Goal: Task Accomplishment & Management: Use online tool/utility

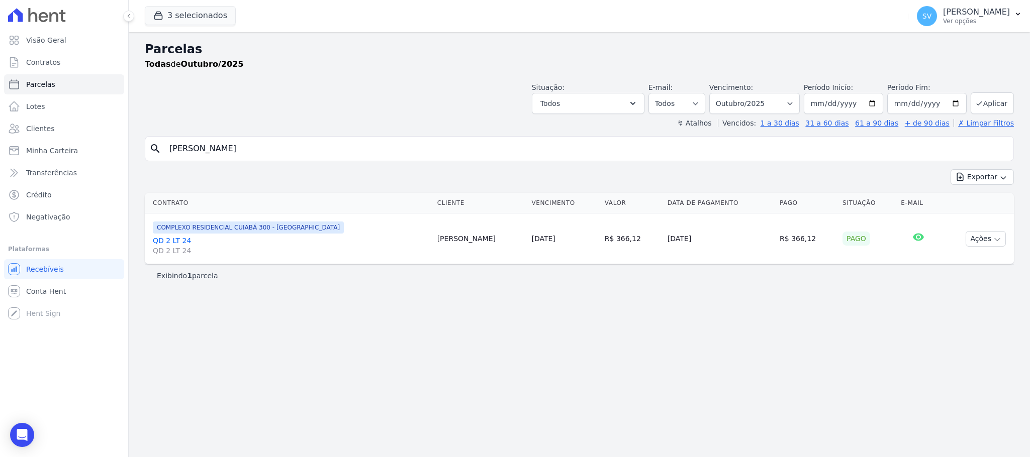
select select
click at [56, 158] on div "Visão Geral Contratos [GEOGRAPHIC_DATA] Lotes Clientes Minha Carteira Transferê…" at bounding box center [515, 228] width 1030 height 457
type input "ELSON DA SILVA AMORIM"
select select
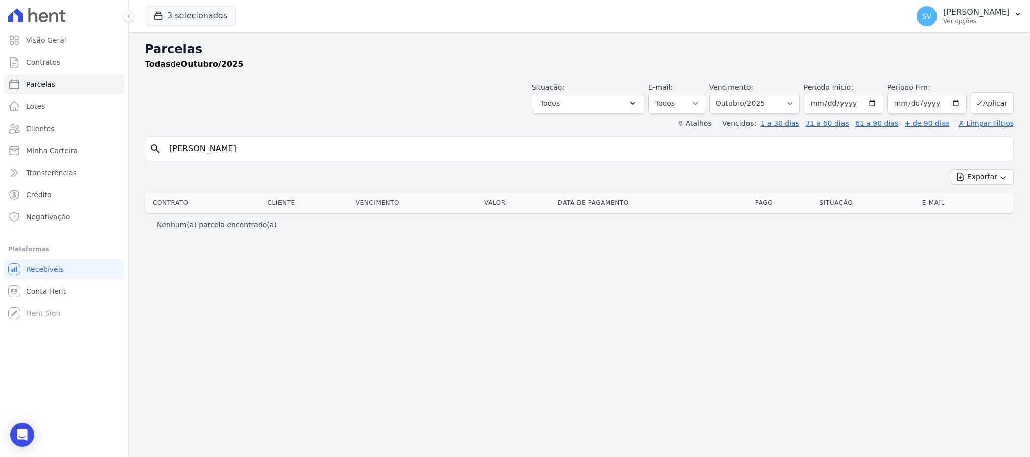
click at [286, 149] on input "ELSON DA SILVA AMORIM" at bounding box center [586, 149] width 846 height 20
click at [35, 128] on span "Clientes" at bounding box center [40, 129] width 28 height 10
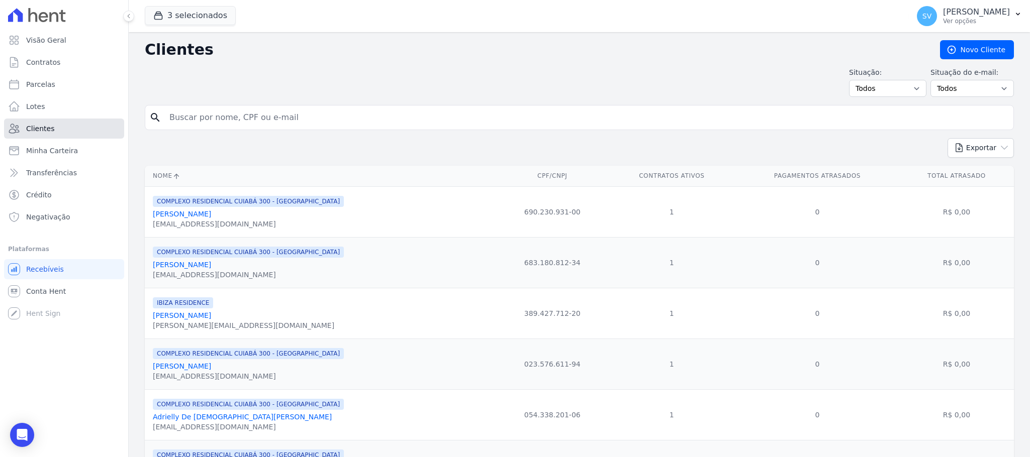
click at [35, 128] on span "Clientes" at bounding box center [40, 129] width 28 height 10
click at [313, 117] on input "search" at bounding box center [586, 118] width 846 height 20
paste input "ELSON DA SILVA AMORIM"
type input "ELSON DA SILVA AMORIM"
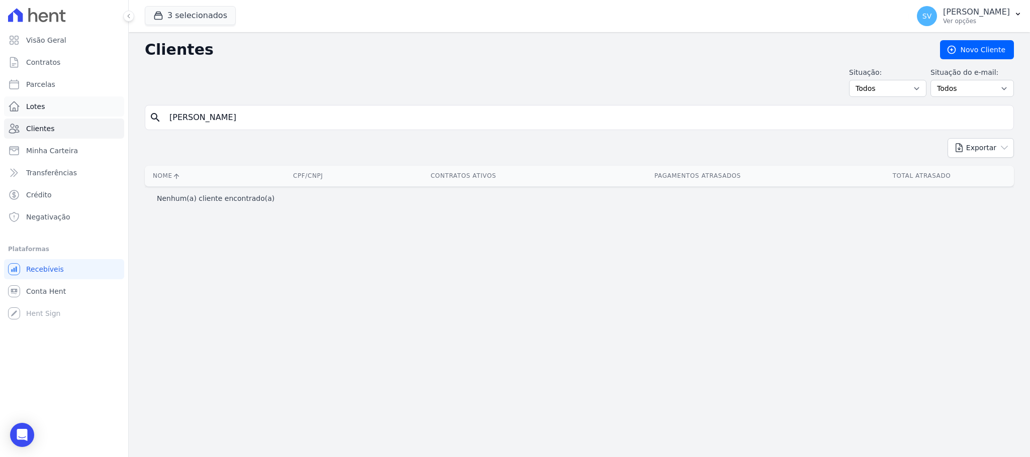
drag, startPoint x: 279, startPoint y: 120, endPoint x: 67, endPoint y: 95, distance: 213.9
click at [92, 107] on div "Visão Geral Contratos [GEOGRAPHIC_DATA] Lotes Clientes Minha Carteira Transferê…" at bounding box center [515, 228] width 1030 height 457
click at [50, 81] on span "Parcelas" at bounding box center [40, 84] width 29 height 10
select select
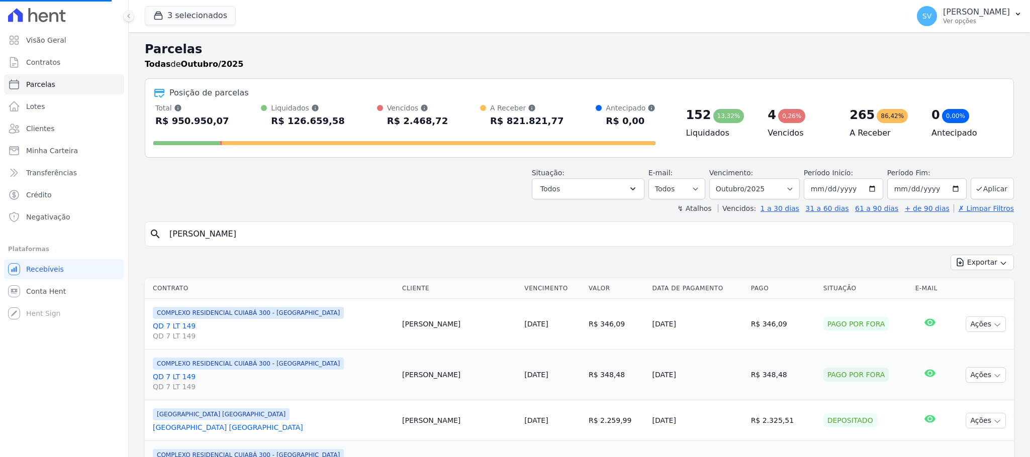
drag, startPoint x: 235, startPoint y: 236, endPoint x: 50, endPoint y: 237, distance: 185.4
click at [64, 243] on div "Visão Geral Contratos [GEOGRAPHIC_DATA] Lotes Clientes Minha Carteira Transferê…" at bounding box center [515, 228] width 1030 height 457
paste input "73699748120"
type input "73699748120"
select select
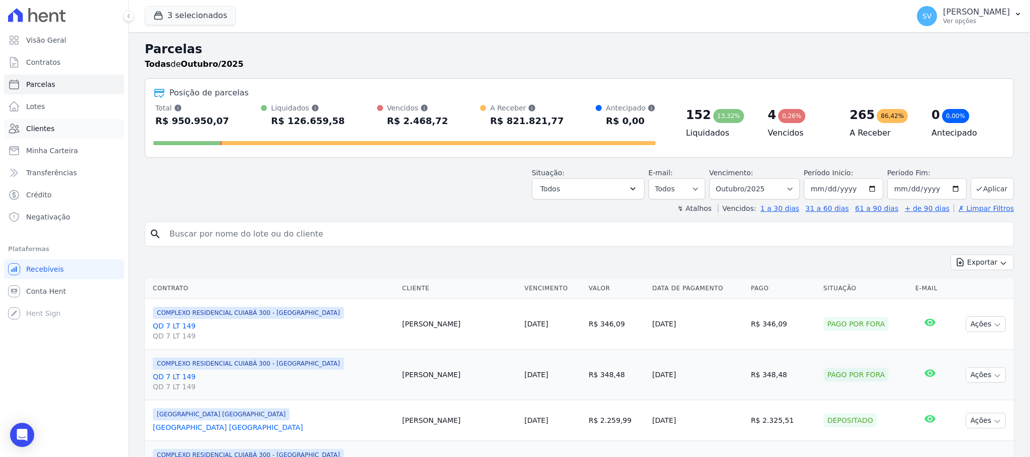
click at [47, 127] on span "Clientes" at bounding box center [40, 129] width 28 height 10
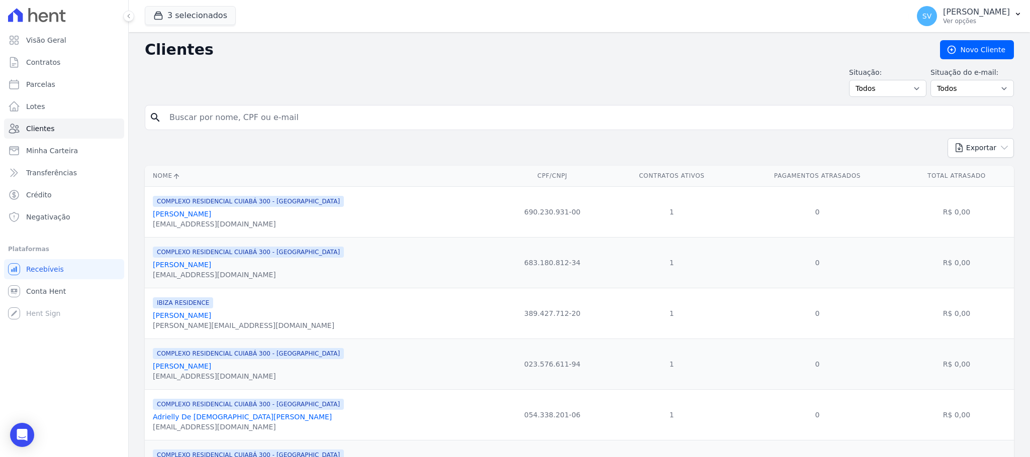
click at [298, 114] on input "search" at bounding box center [586, 118] width 846 height 20
paste input "73699748120"
type input "73699748120"
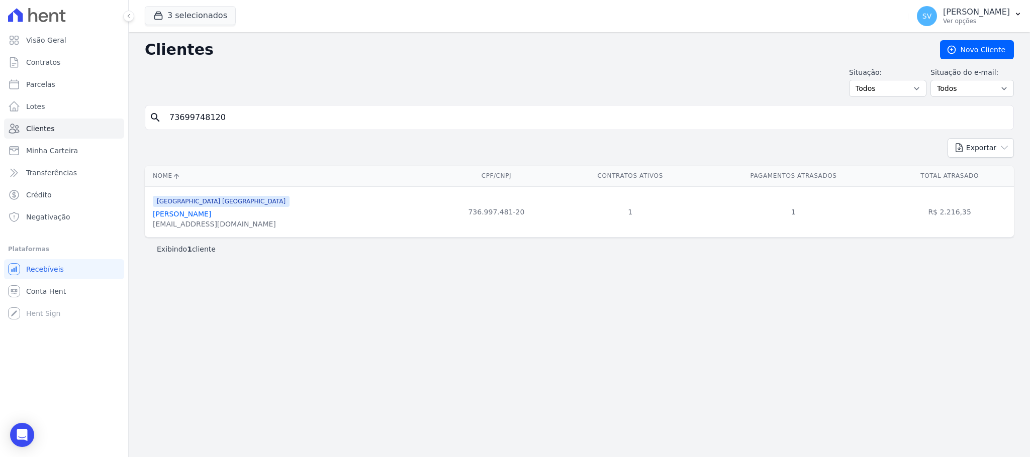
drag, startPoint x: 151, startPoint y: 219, endPoint x: 256, endPoint y: 215, distance: 105.6
click at [256, 215] on td "BAHAMAS EAST VILLAGE Icaro Pinto Do Nascimento Leon icaropn@gmail.com" at bounding box center [289, 211] width 289 height 51
copy link "Icaro Pinto Do Nascimento Leon"
click at [54, 84] on link "Parcelas" at bounding box center [64, 84] width 120 height 20
select select
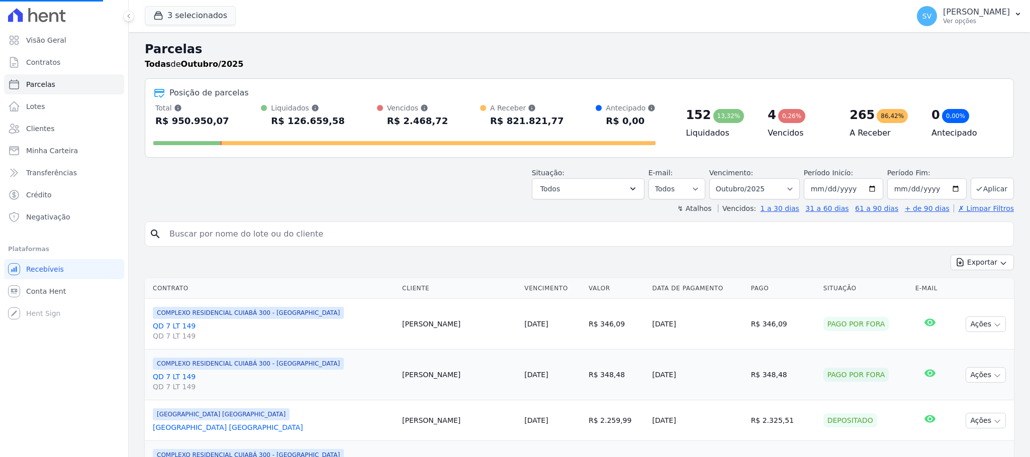
click at [251, 238] on input "search" at bounding box center [586, 234] width 846 height 20
paste input "Icaro Pinto Do Nascimento Leon"
type input "Icaro Pinto Do Nascimento Leon"
select select
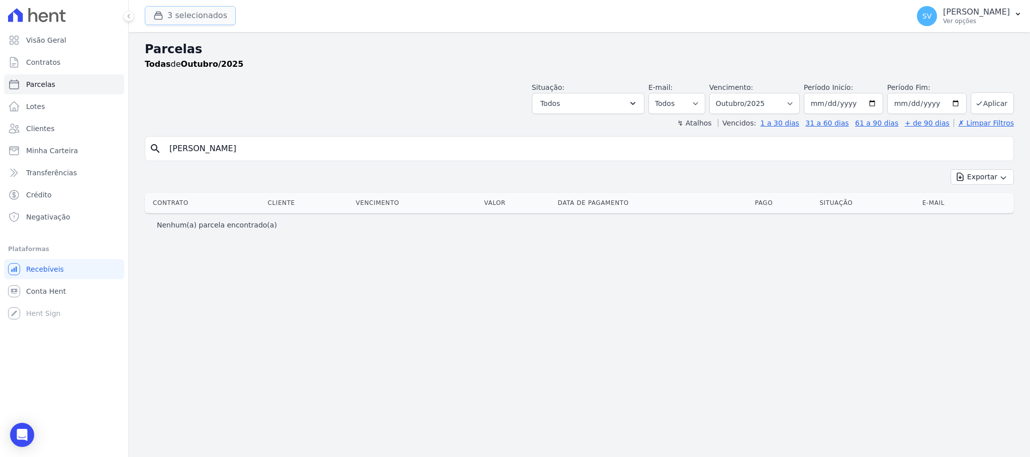
click at [188, 19] on button "3 selecionados" at bounding box center [190, 15] width 91 height 19
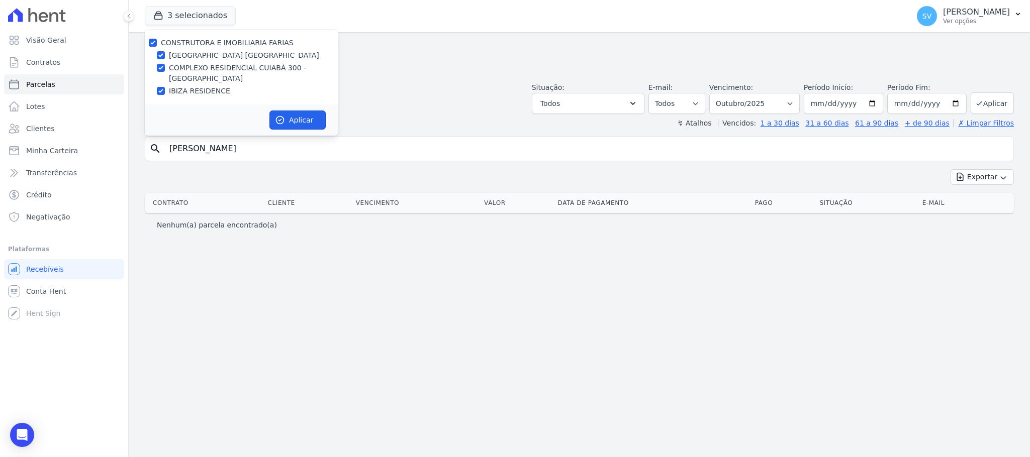
drag, startPoint x: 287, startPoint y: 117, endPoint x: 537, endPoint y: 95, distance: 250.6
click at [294, 115] on button "Aplicar" at bounding box center [297, 120] width 56 height 19
select select
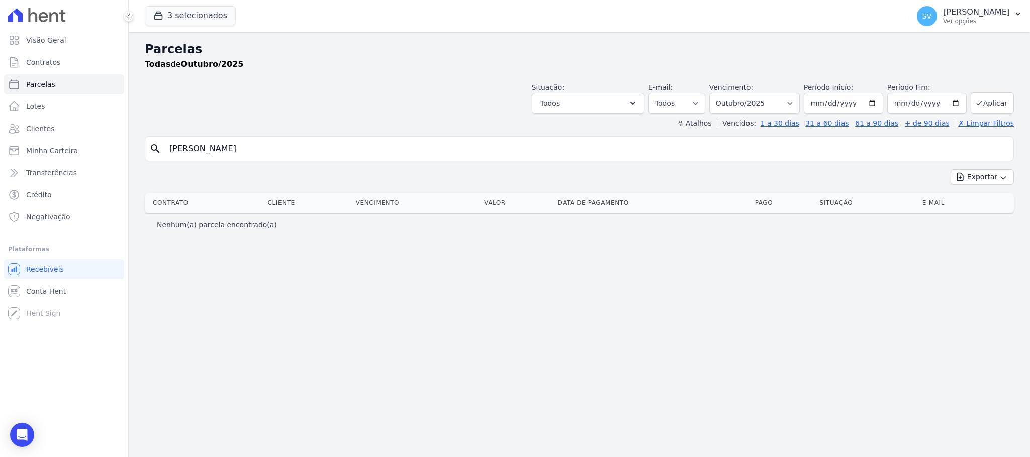
select select "09/2025"
click at [721, 93] on select "Filtrar por período ──────── Todos os meses Outubro/2022 Novembro/2022 Dezembro…" at bounding box center [754, 103] width 90 height 21
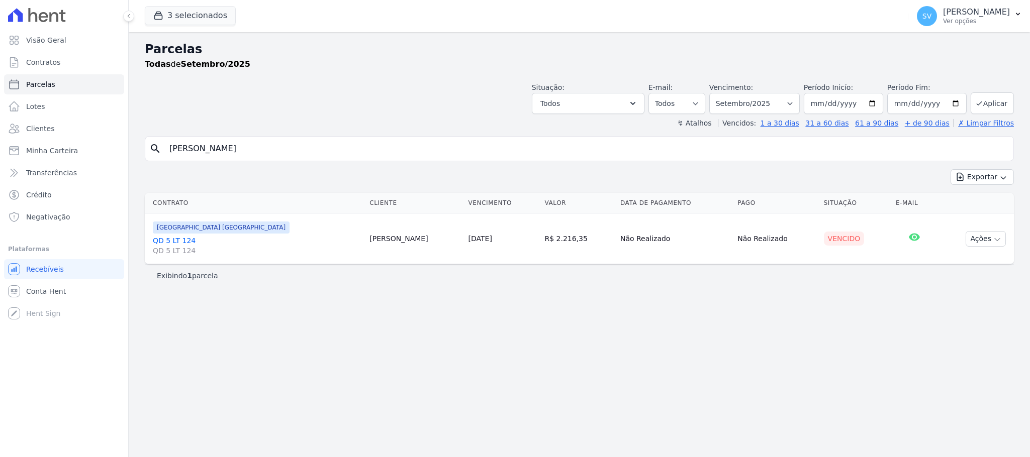
select select
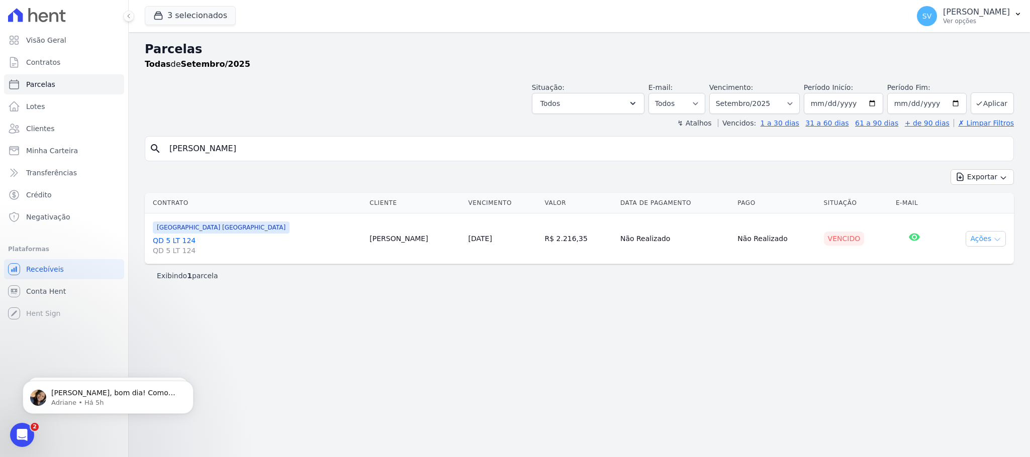
click at [990, 240] on button "Ações" at bounding box center [985, 239] width 40 height 16
click at [972, 261] on link "Ver boleto" at bounding box center [981, 262] width 96 height 19
click at [40, 131] on span "Clientes" at bounding box center [40, 129] width 28 height 10
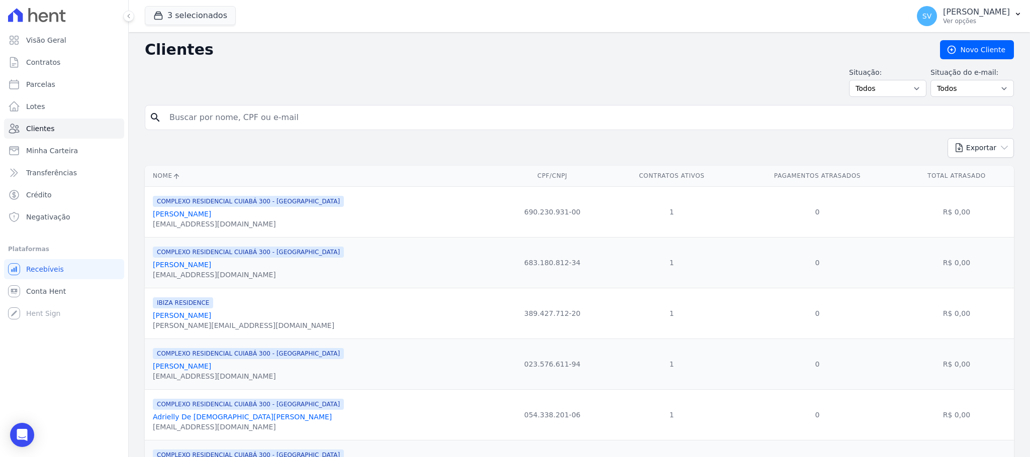
click at [294, 119] on input "search" at bounding box center [586, 118] width 846 height 20
paste input "04772300244"
type input "04772300244"
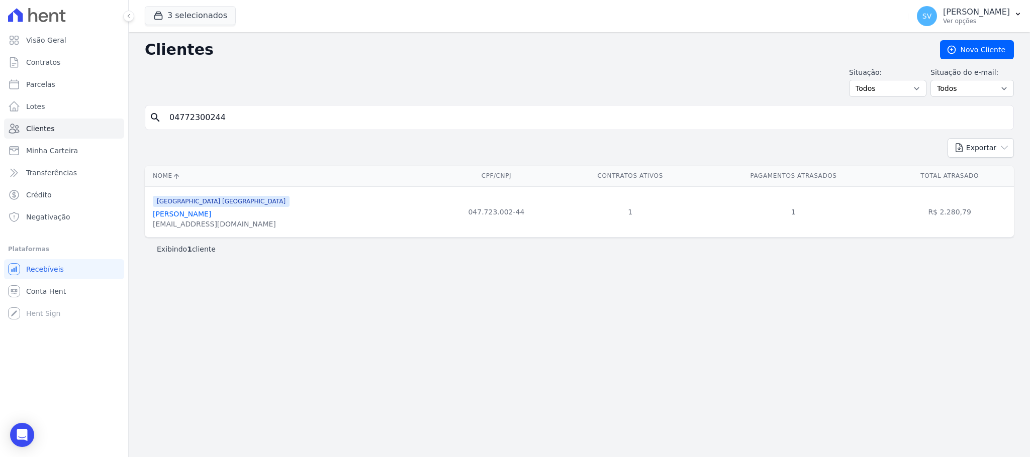
drag, startPoint x: 156, startPoint y: 213, endPoint x: 249, endPoint y: 210, distance: 93.5
click at [249, 210] on td "BAHAMAS EAST VILLAGE Claudio Oliveira Do Nascimento annyanaleon@icloud.com" at bounding box center [289, 211] width 289 height 51
copy div
click at [26, 78] on link "Parcelas" at bounding box center [64, 84] width 120 height 20
click at [257, 124] on input "04772300244" at bounding box center [586, 118] width 846 height 20
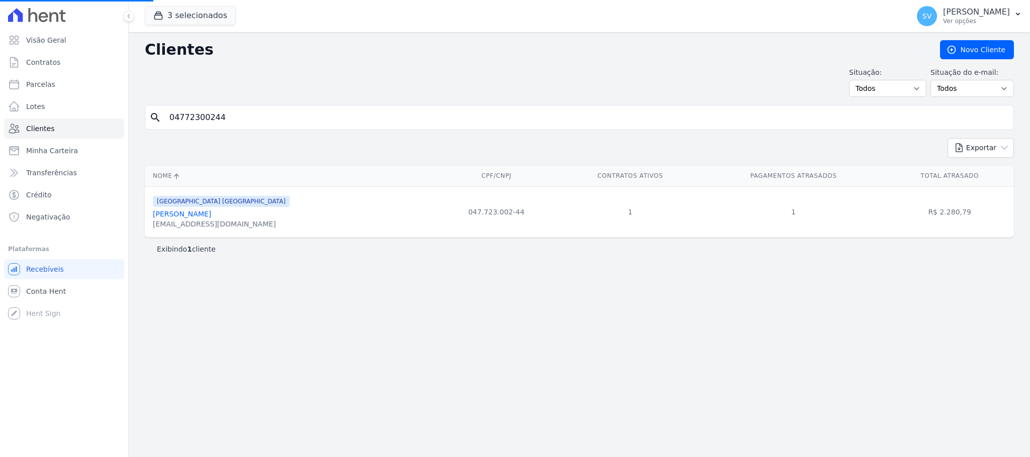
select select
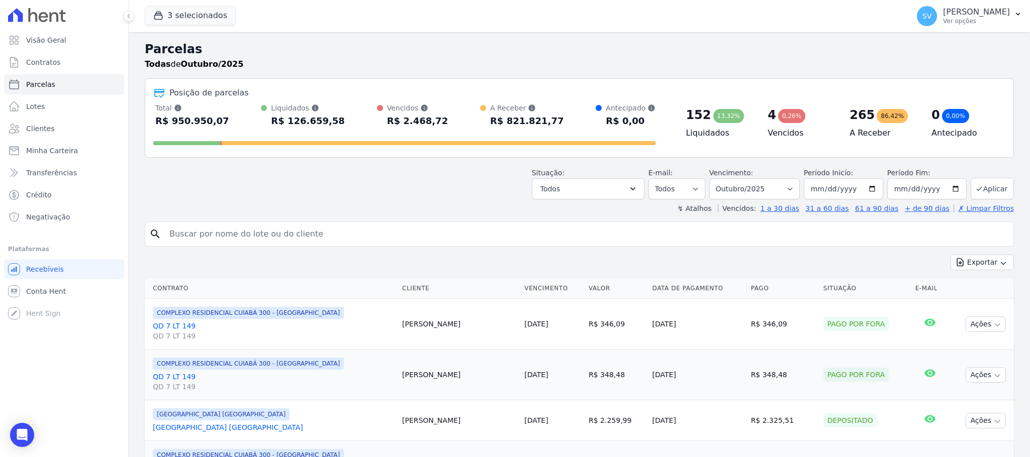
click at [257, 233] on input "search" at bounding box center [586, 234] width 846 height 20
click at [32, 128] on span "Clientes" at bounding box center [40, 129] width 28 height 10
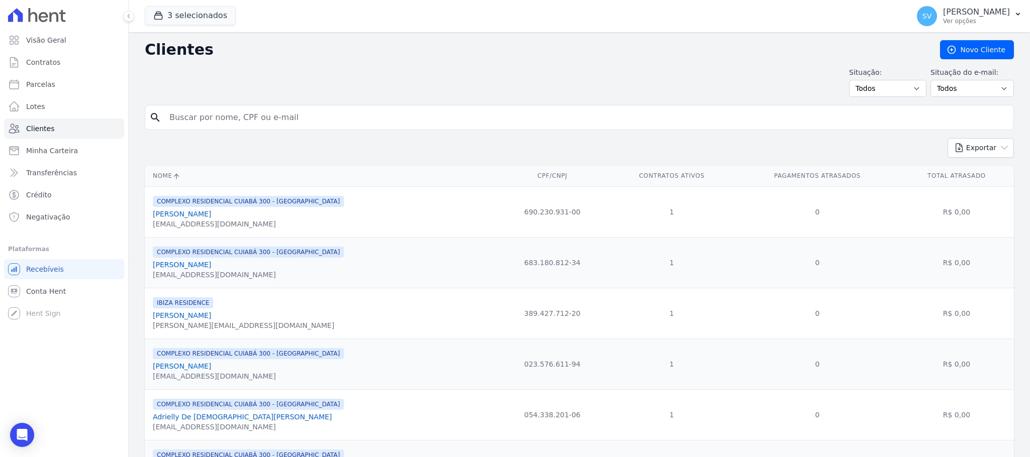
click at [254, 124] on input "search" at bounding box center [586, 118] width 846 height 20
click at [267, 111] on input "search" at bounding box center [586, 118] width 846 height 20
click at [271, 121] on input "search" at bounding box center [586, 118] width 846 height 20
paste input "0477230024"
type input "0477230024"
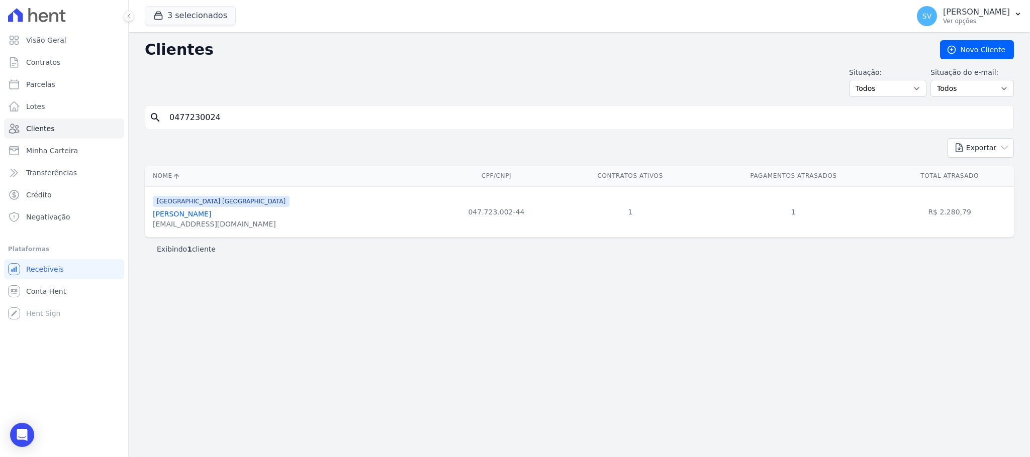
drag, startPoint x: 148, startPoint y: 216, endPoint x: 255, endPoint y: 212, distance: 107.1
click at [255, 213] on td "BAHAMAS EAST VILLAGE Claudio Oliveira Do Nascimento annyanaleon@icloud.com" at bounding box center [289, 211] width 289 height 51
copy link "[PERSON_NAME]"
click at [34, 86] on span "Parcelas" at bounding box center [40, 84] width 29 height 10
select select
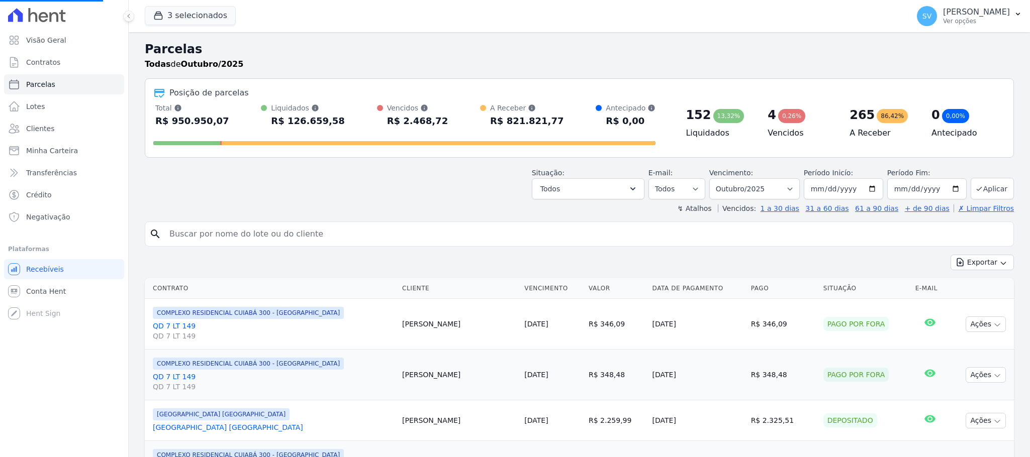
click at [335, 228] on input "search" at bounding box center [586, 234] width 846 height 20
paste input "[PERSON_NAME]"
type input "[PERSON_NAME]"
select select
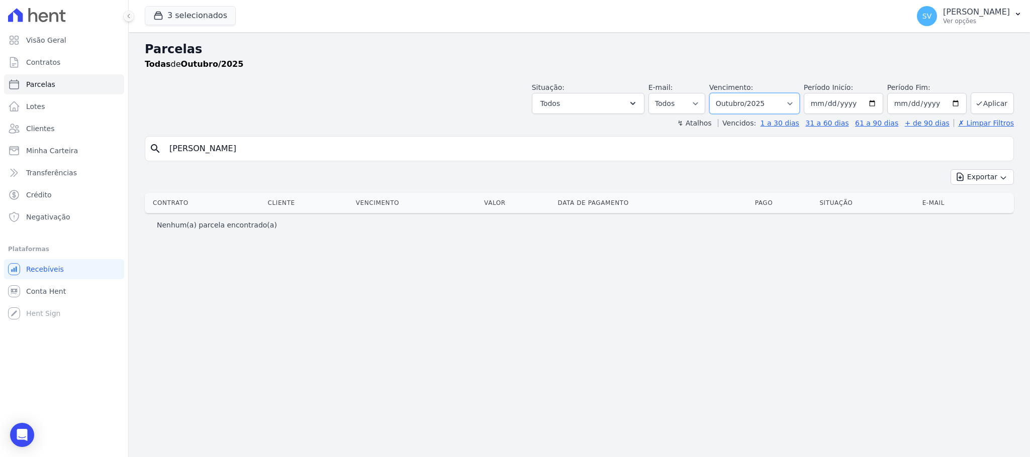
click at [795, 93] on select "Filtrar por período ──────── Todos os meses Outubro/2022 Novembro/2022 Dezembro…" at bounding box center [754, 103] width 90 height 21
select select "09/2025"
click at [721, 93] on select "Filtrar por período ──────── Todos os meses Outubro/2022 Novembro/2022 Dezembro…" at bounding box center [754, 103] width 90 height 21
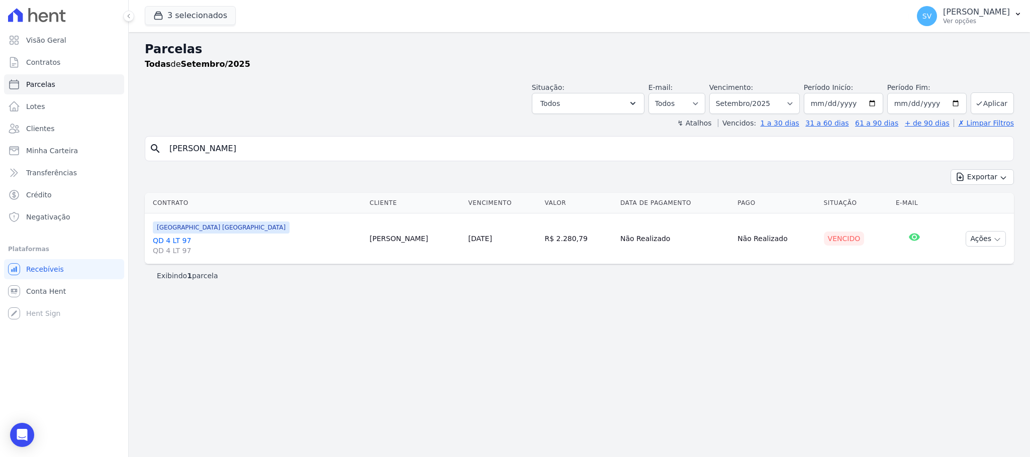
select select
drag, startPoint x: 358, startPoint y: 297, endPoint x: 767, endPoint y: 282, distance: 409.8
click at [359, 297] on div "Parcelas Todas de Setembro/2025 Situação: Agendado Em Aberto Pago Processando C…" at bounding box center [579, 244] width 901 height 425
click at [987, 236] on button "Ações" at bounding box center [985, 239] width 40 height 16
click at [962, 264] on link "Ver boleto" at bounding box center [981, 262] width 96 height 19
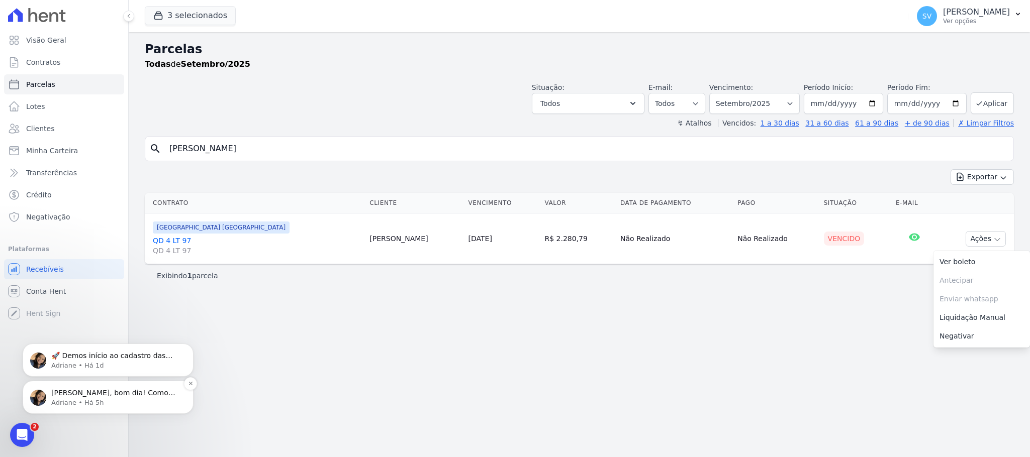
click at [118, 390] on span "[PERSON_NAME], bom dia! Como vai? [PERSON_NAME], a baixa foi desfeita e poderá …" at bounding box center [113, 413] width 124 height 48
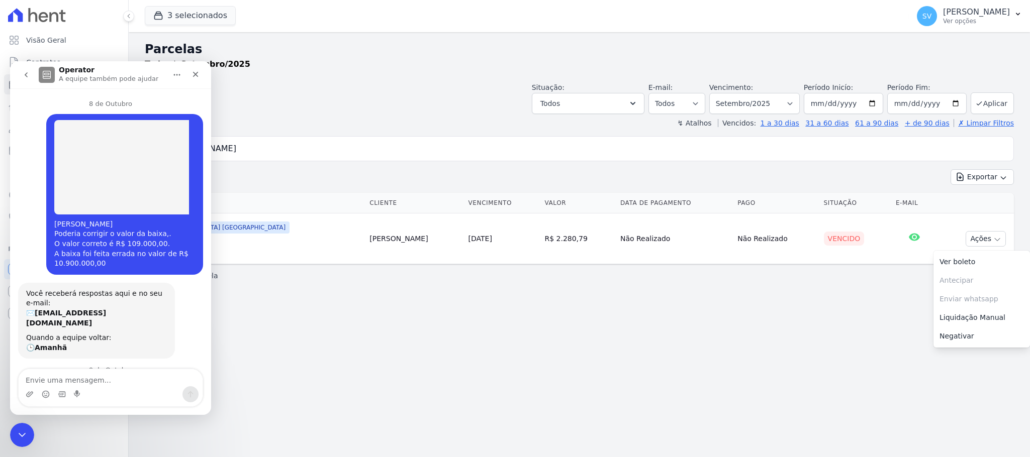
scroll to position [103, 0]
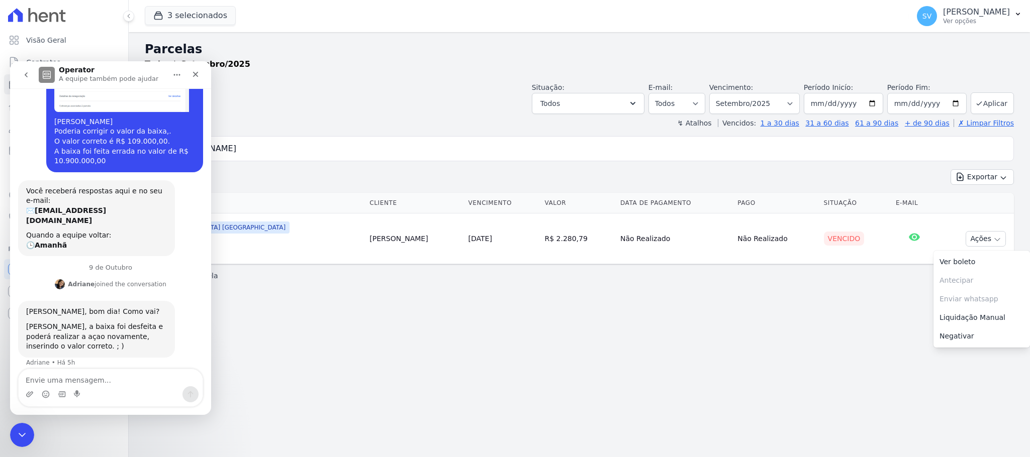
click at [85, 383] on textarea "Envie uma mensagem..." at bounding box center [111, 377] width 184 height 17
click at [86, 381] on textarea "Envie uma mensagem..." at bounding box center [111, 377] width 184 height 17
type textarea "Boa tarde!"
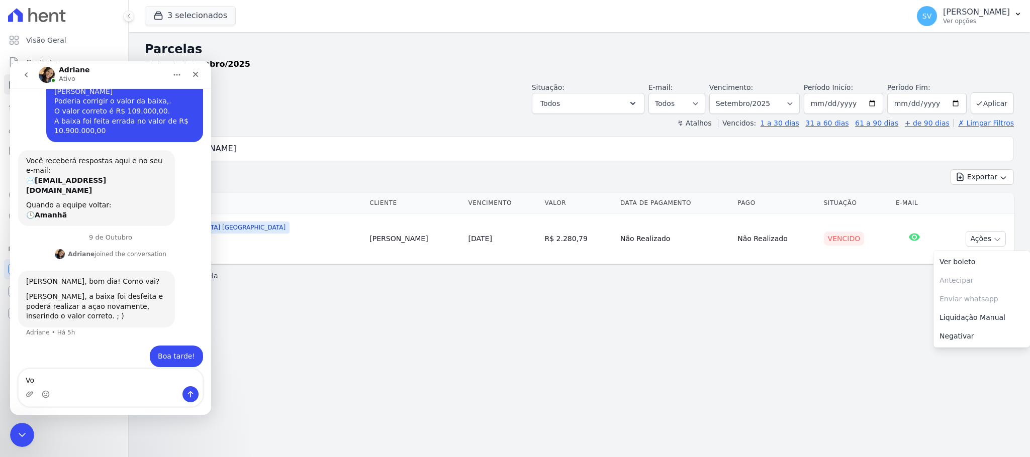
type textarea "V"
type textarea "irei precisar da sua ajudar."
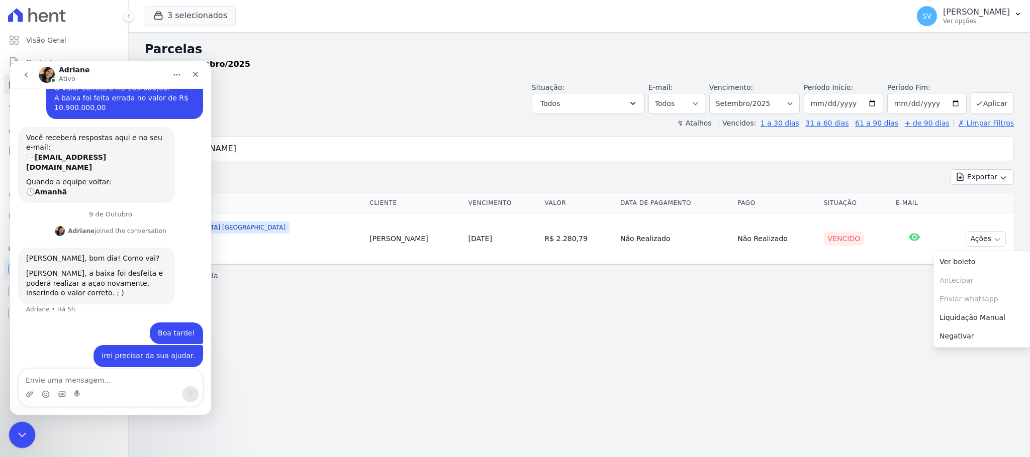
click at [11, 425] on div "Encerramento do Messenger da Intercom" at bounding box center [21, 434] width 24 height 24
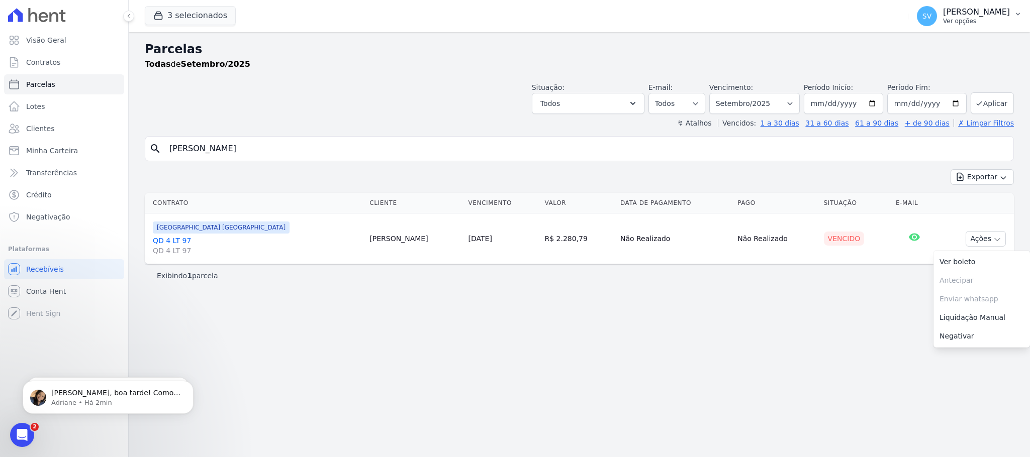
scroll to position [200, 0]
click at [136, 391] on span "[PERSON_NAME], boa tarde! Como posso te ajudar hoje?" at bounding box center [115, 398] width 129 height 18
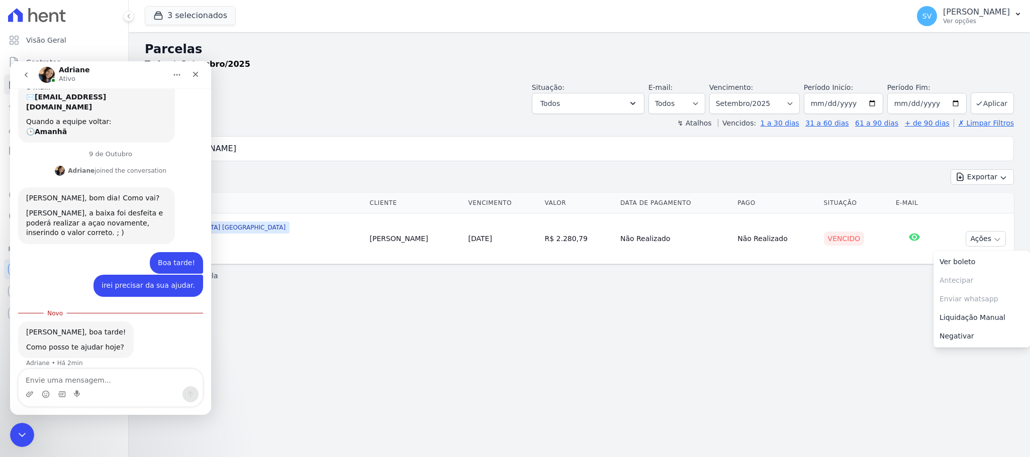
scroll to position [217, 0]
click at [56, 378] on textarea "Envie uma mensagem..." at bounding box center [111, 377] width 184 height 17
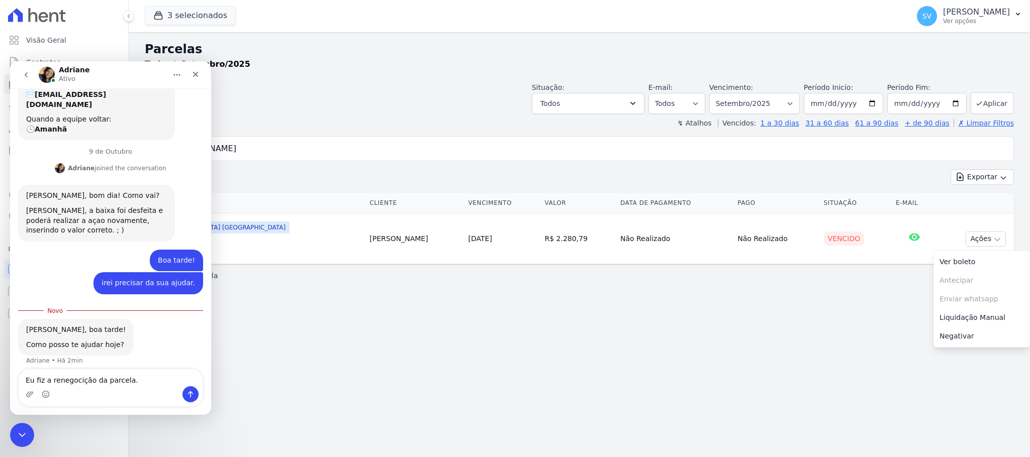
click at [66, 383] on textarea "Eu fiz a renegocição da parcela." at bounding box center [111, 377] width 184 height 17
click at [131, 379] on textarea "Eu fiz a renegociação da parcela." at bounding box center [111, 377] width 184 height 17
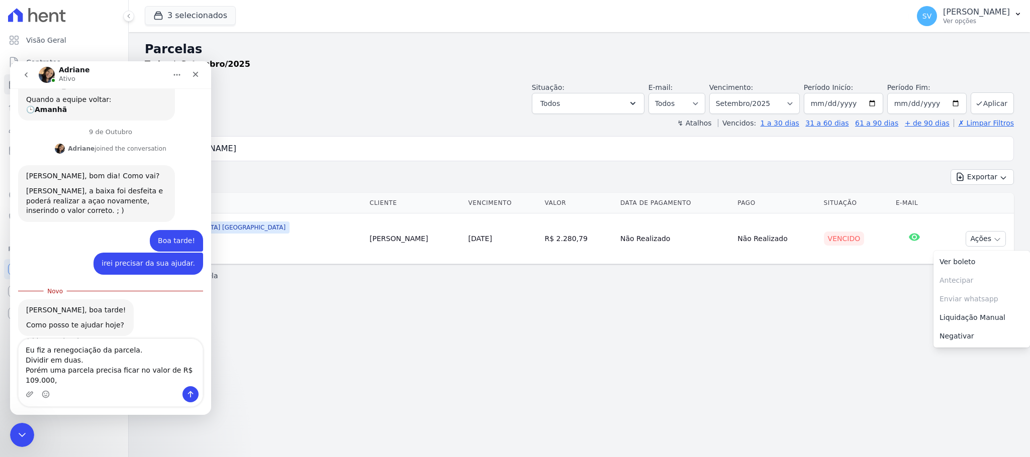
scroll to position [247, 0]
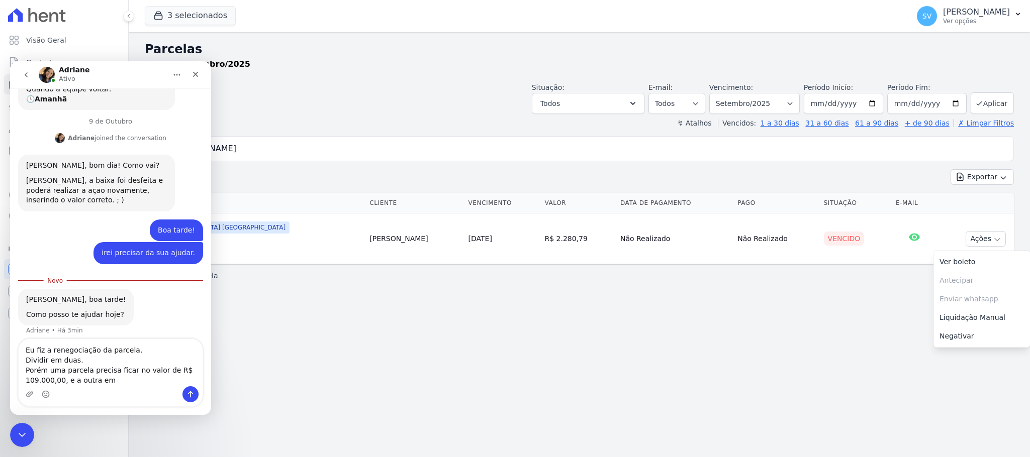
type textarea "Eu fiz a renegociação da parcela. Dividir em duas. Porém uma parcela precisa fi…"
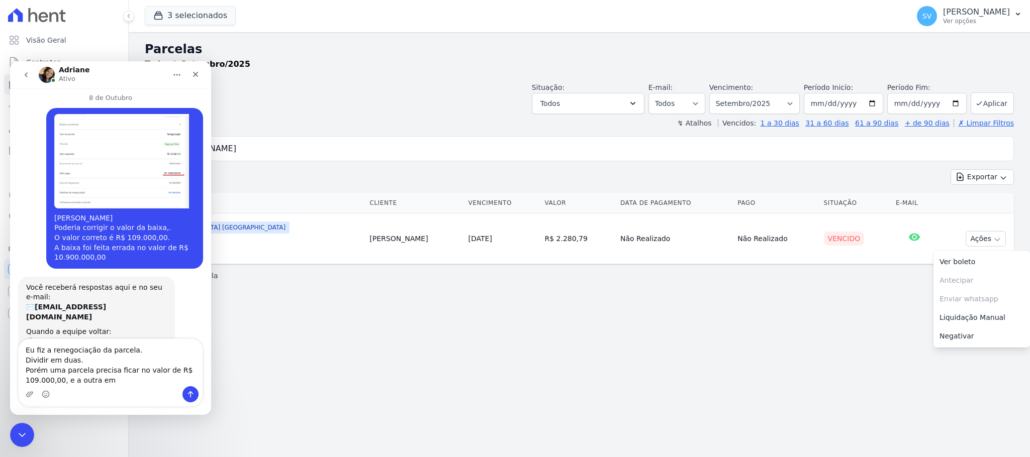
scroll to position [0, 0]
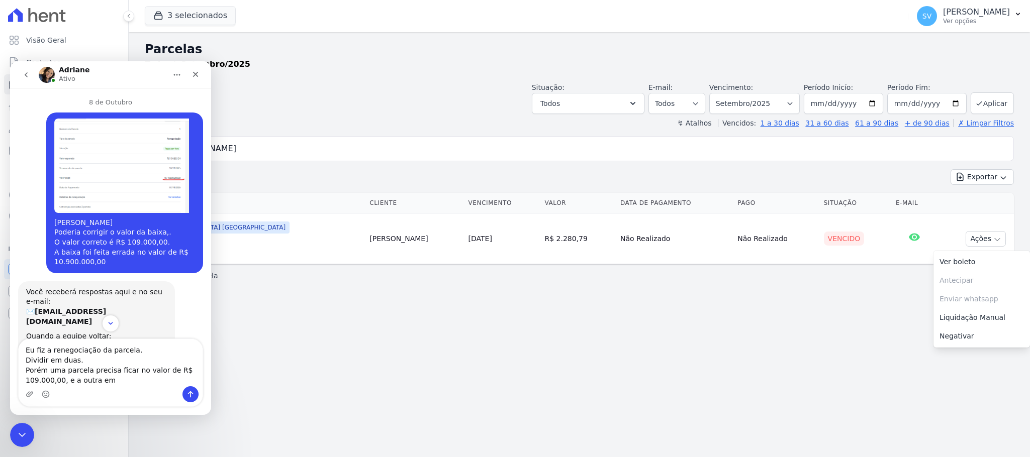
drag, startPoint x: 46, startPoint y: 225, endPoint x: 136, endPoint y: 223, distance: 90.0
click at [136, 223] on div "[PERSON_NAME] Poderia corrigir o valor da baixa,. O valor correto é R$ 109.000,…" at bounding box center [124, 242] width 141 height 49
copy div "[PERSON_NAME]"
click at [339, 133] on div "Parcelas Todas de Setembro/2025 Situação: Agendado Em Aberto Pago Processando C…" at bounding box center [579, 244] width 901 height 425
drag, startPoint x: 356, startPoint y: 143, endPoint x: 342, endPoint y: 148, distance: 14.5
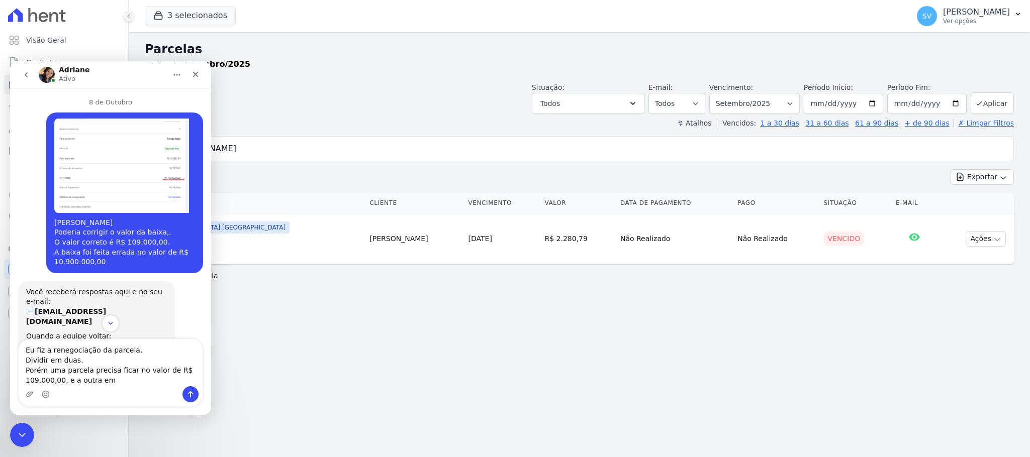
click at [344, 148] on input "[PERSON_NAME]" at bounding box center [586, 149] width 846 height 20
drag, startPoint x: 282, startPoint y: 223, endPoint x: 91, endPoint y: 169, distance: 198.5
drag, startPoint x: 17, startPoint y: 430, endPoint x: 23, endPoint y: 425, distance: 7.8
click at [17, 430] on icon "Encerramento do Messenger da Intercom" at bounding box center [21, 434] width 12 height 12
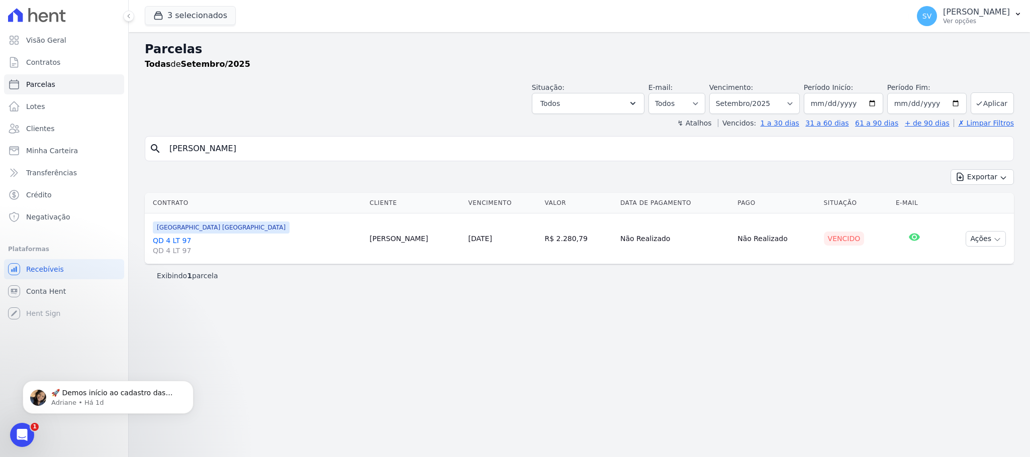
paste input "[PERSON_NAME]"
drag, startPoint x: 371, startPoint y: 151, endPoint x: 0, endPoint y: 163, distance: 371.0
click at [0, 163] on div "Visão Geral Contratos [GEOGRAPHIC_DATA] Lotes Clientes Minha Carteira Transferê…" at bounding box center [515, 228] width 1030 height 457
paste input "search"
click at [336, 147] on input "[PERSON_NAME]" at bounding box center [586, 149] width 846 height 20
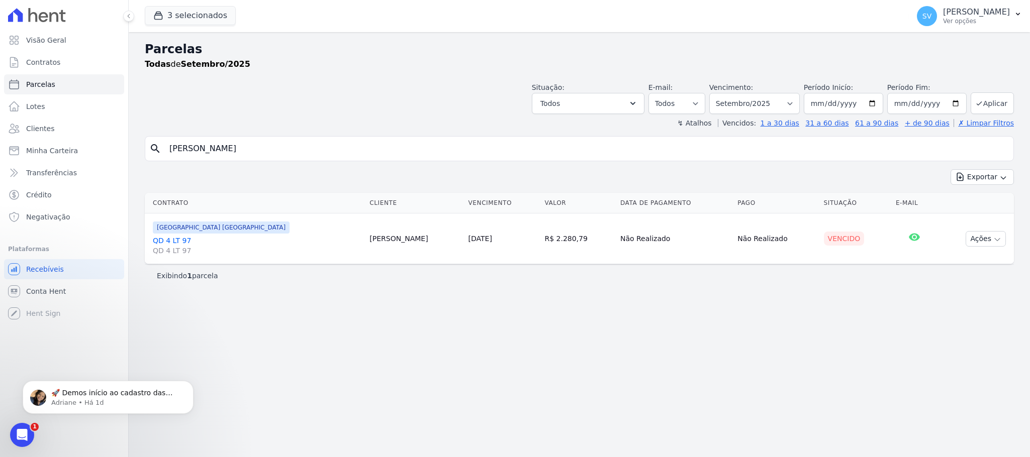
paste input "[PERSON_NAME]"
drag, startPoint x: 429, startPoint y: 156, endPoint x: 91, endPoint y: 172, distance: 338.0
click at [91, 172] on div "Visão Geral Contratos [GEOGRAPHIC_DATA] Lotes Clientes Minha Carteira Transferê…" at bounding box center [515, 228] width 1030 height 457
paste input "search"
type input "[PERSON_NAME]"
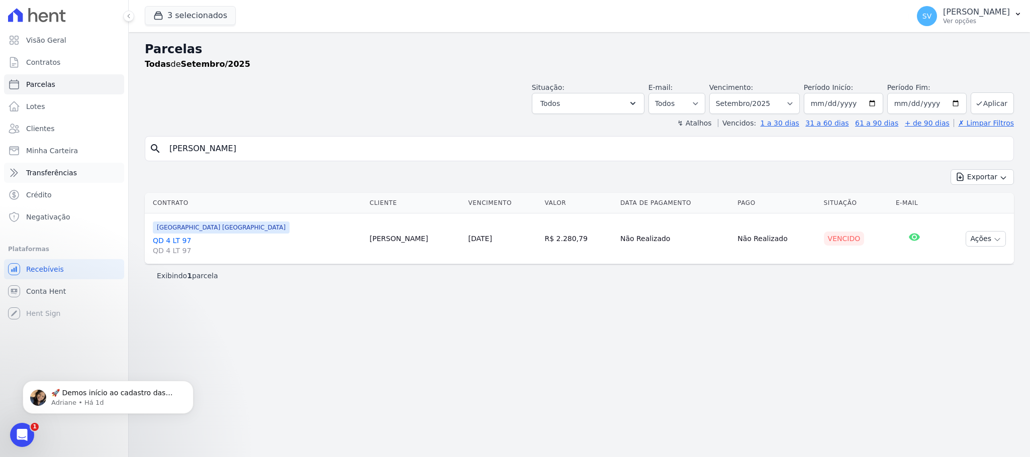
select select
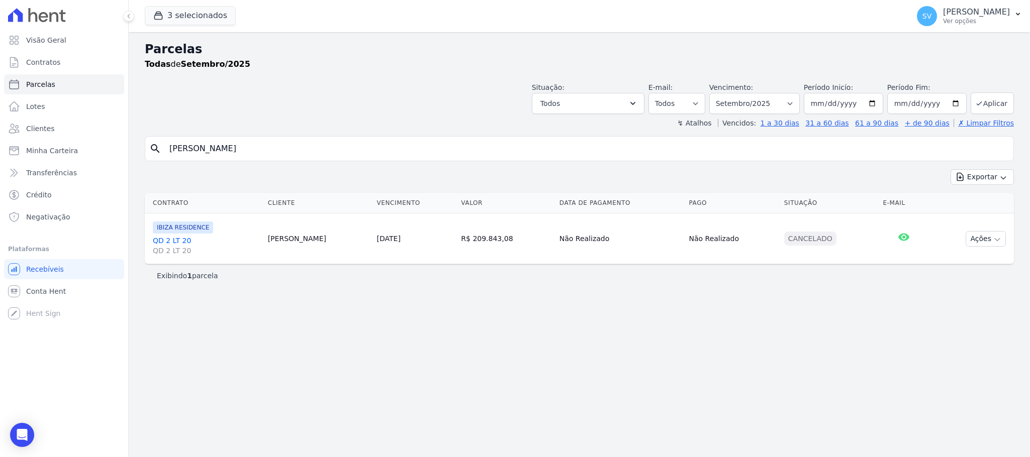
click at [546, 327] on div "Parcelas Todas de Setembro/2025 Situação: Agendado Em Aberto Pago Processando C…" at bounding box center [579, 244] width 901 height 425
click at [26, 434] on icon "Open Intercom Messenger" at bounding box center [22, 435] width 12 height 13
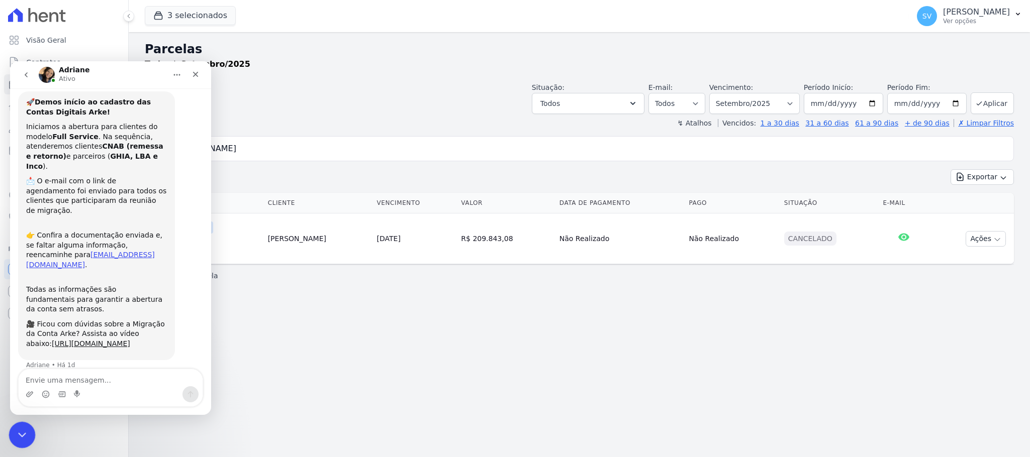
scroll to position [22, 0]
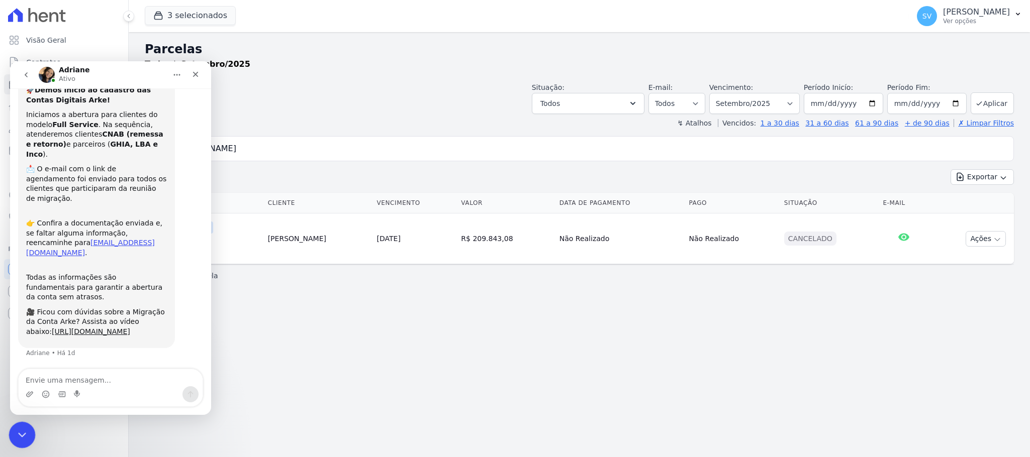
click at [15, 430] on icon "Encerramento do Messenger da Intercom" at bounding box center [21, 434] width 12 height 12
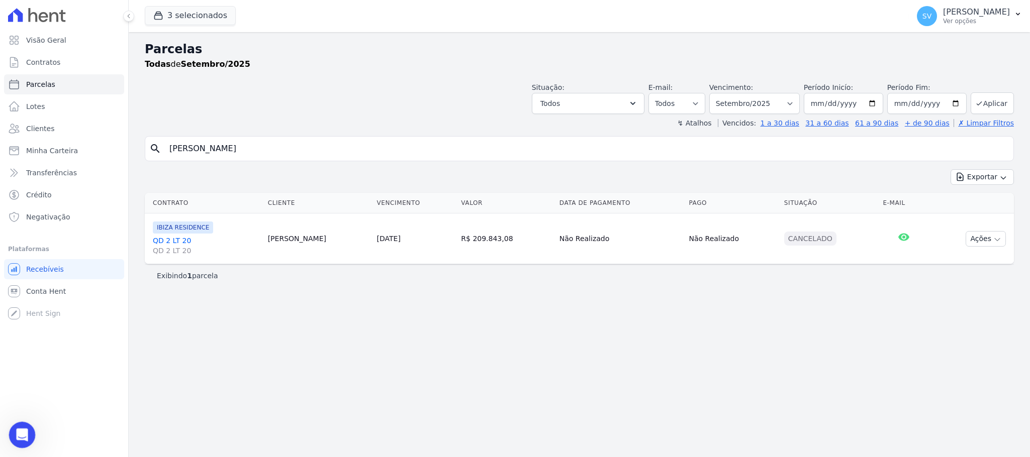
click at [13, 428] on div "Abertura do Messenger da Intercom" at bounding box center [20, 433] width 33 height 33
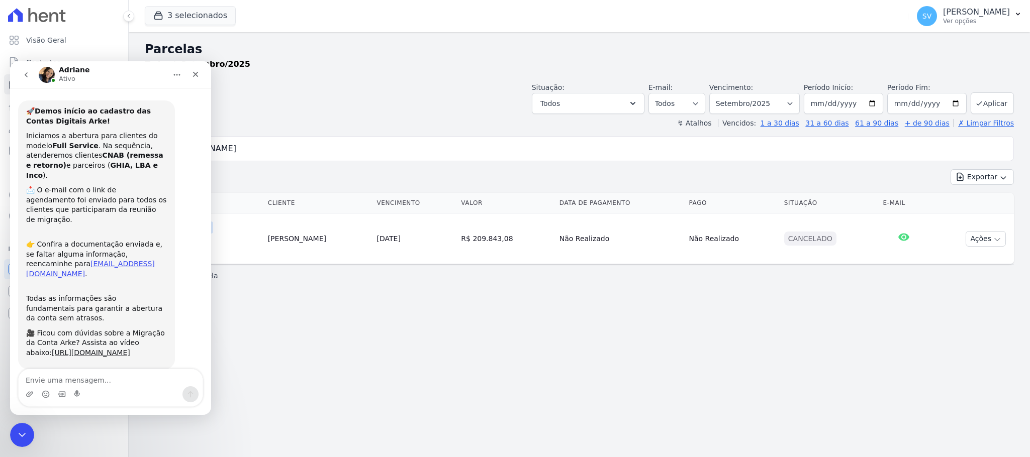
scroll to position [0, 0]
click at [28, 75] on icon "go back" at bounding box center [26, 75] width 8 height 8
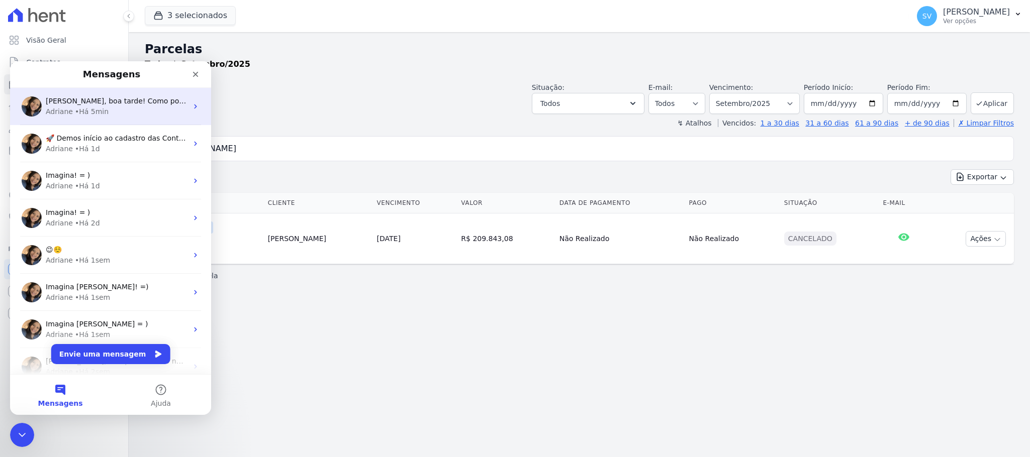
click at [99, 110] on div "• Há 5min" at bounding box center [92, 112] width 34 height 11
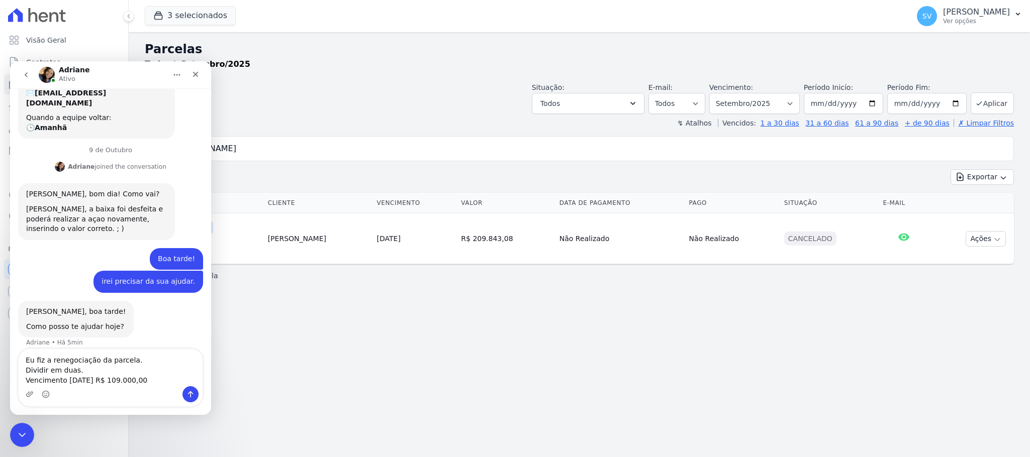
scroll to position [231, 0]
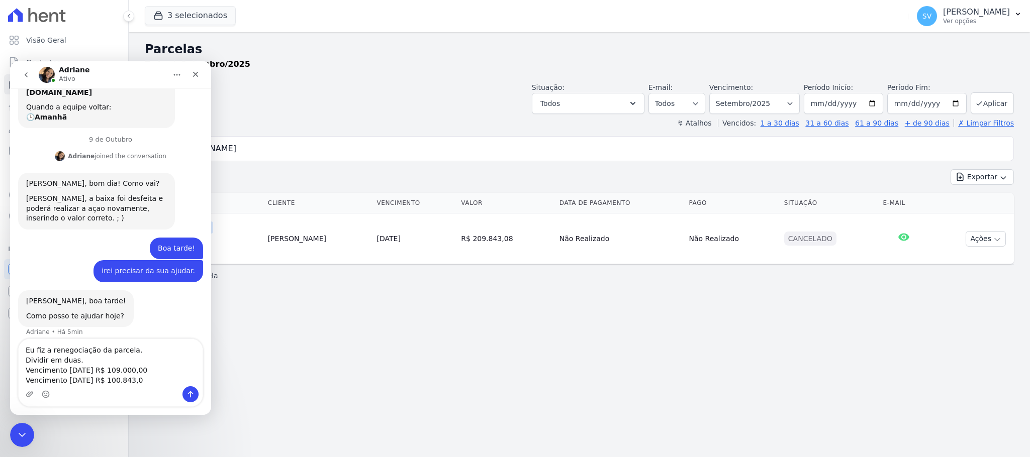
type textarea "Eu fiz a renegociação da parcela. Dividir em duas. Vencimento [DATE] R$ 109.000…"
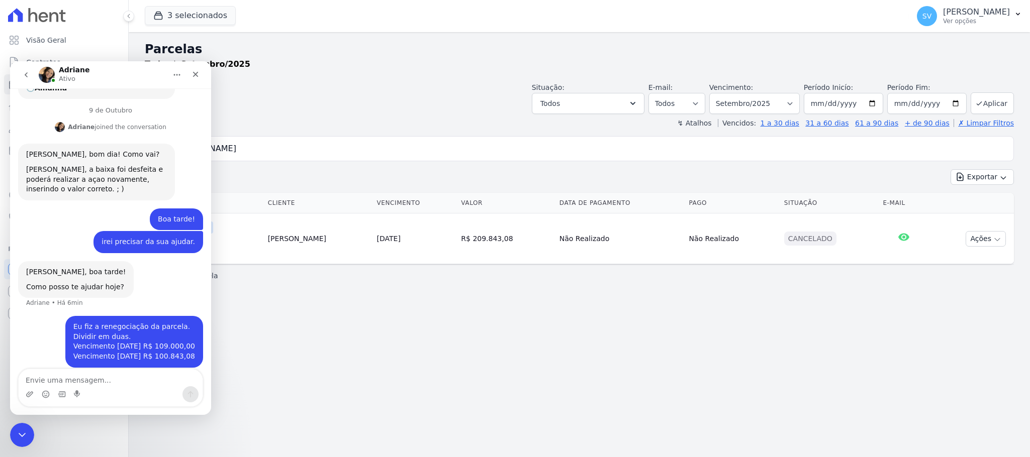
scroll to position [259, 0]
type textarea "Consegue arrumar para mim."
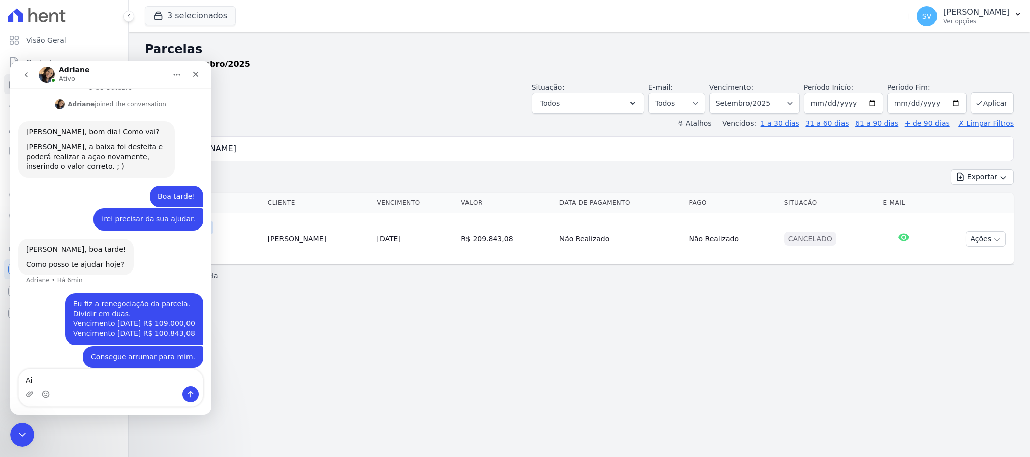
type textarea "A"
type textarea "após essa atualização eu irei realizar a baixa."
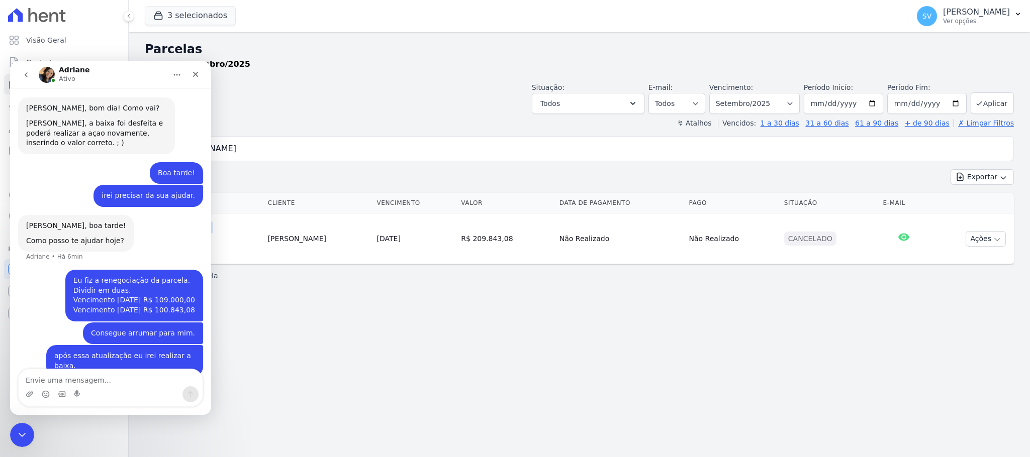
scroll to position [305, 0]
drag, startPoint x: 613, startPoint y: 392, endPoint x: 591, endPoint y: 386, distance: 21.9
click at [610, 390] on div "Parcelas Todas de Setembro/2025 Situação: Agendado Em Aberto Pago Processando C…" at bounding box center [579, 244] width 901 height 425
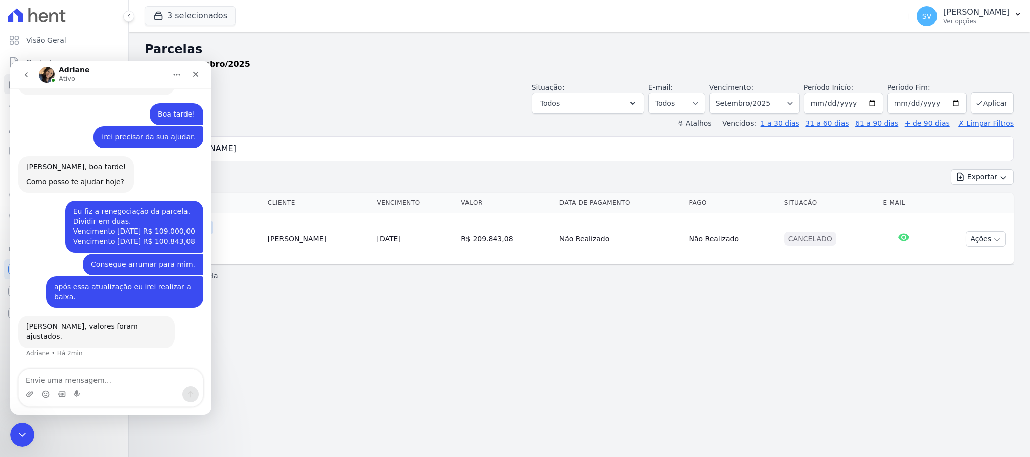
scroll to position [335, 0]
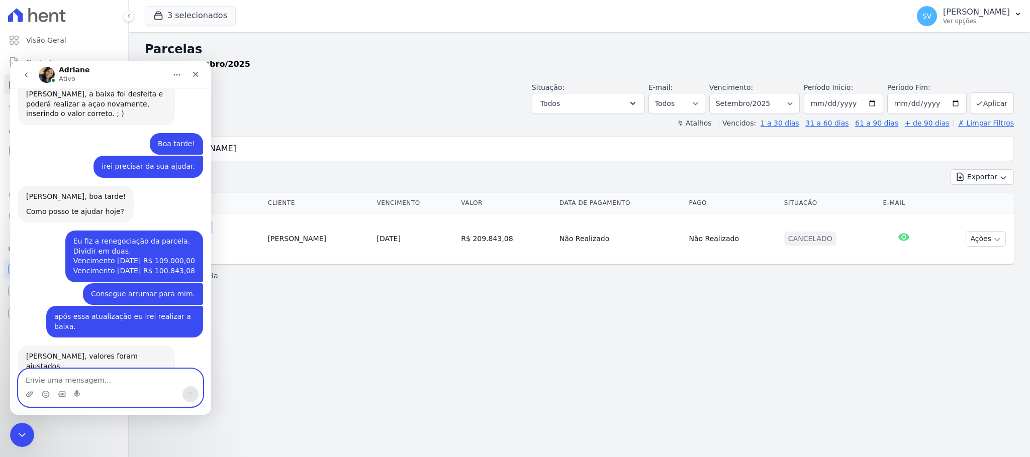
click at [118, 381] on textarea "Envie uma mensagem..." at bounding box center [111, 377] width 184 height 17
type textarea "Muitissimo obrigada"
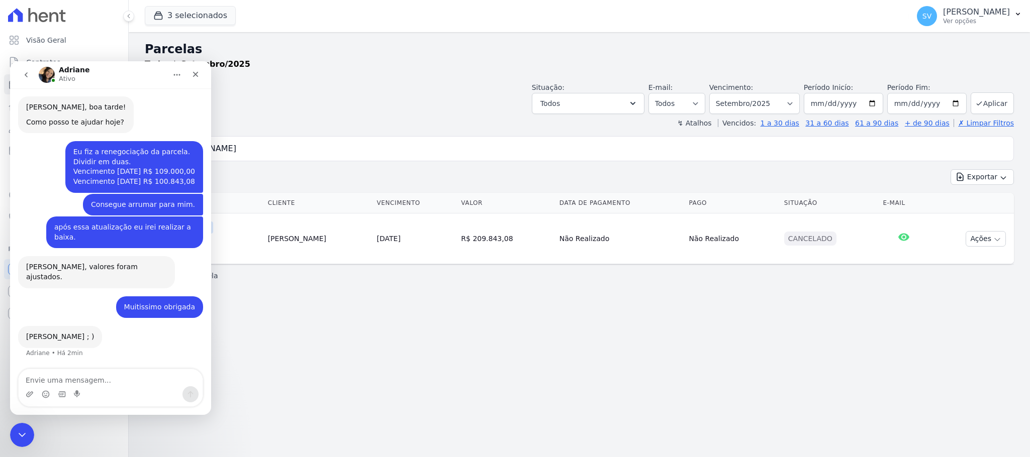
scroll to position [395, 0]
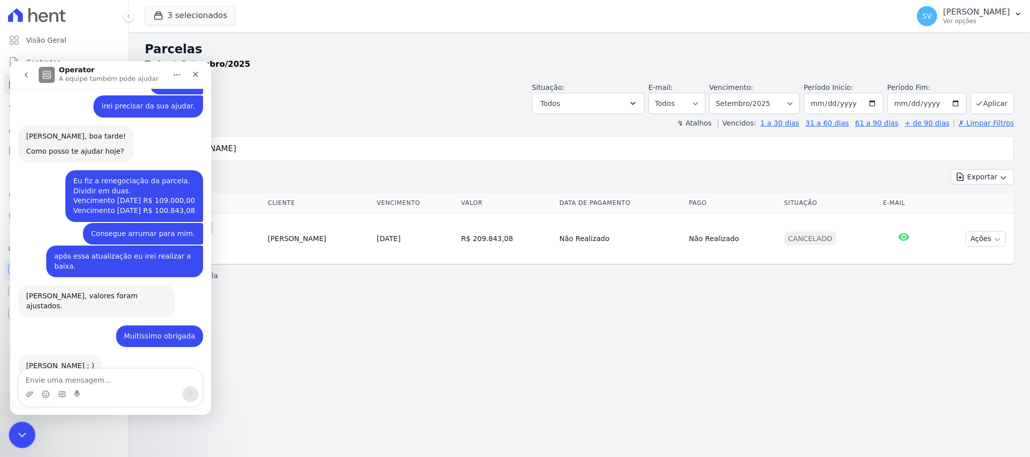
click at [19, 425] on div "Encerramento do Messenger da Intercom" at bounding box center [21, 434] width 24 height 24
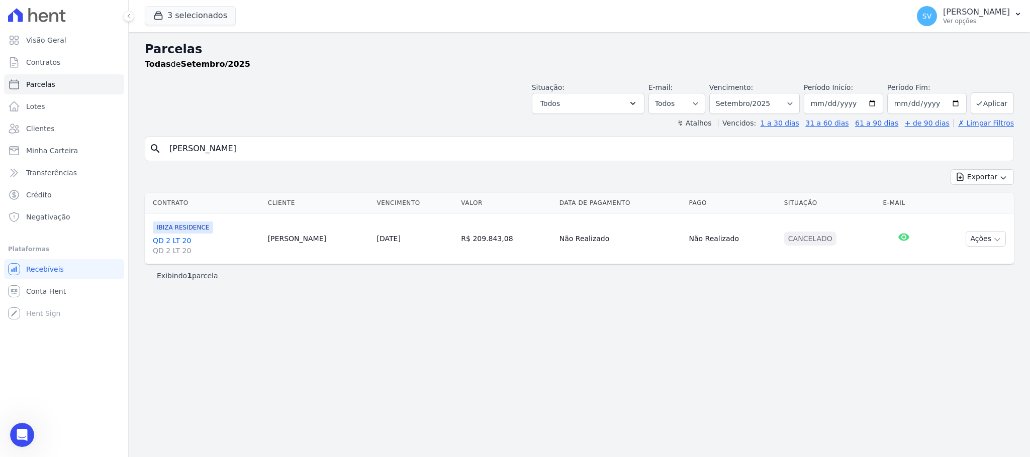
click at [311, 80] on div "Situação: Agendado Em Aberto Pago Processando Cancelado Vencido Transferindo De…" at bounding box center [579, 96] width 869 height 36
click at [943, 13] on p "[PERSON_NAME]" at bounding box center [976, 12] width 67 height 10
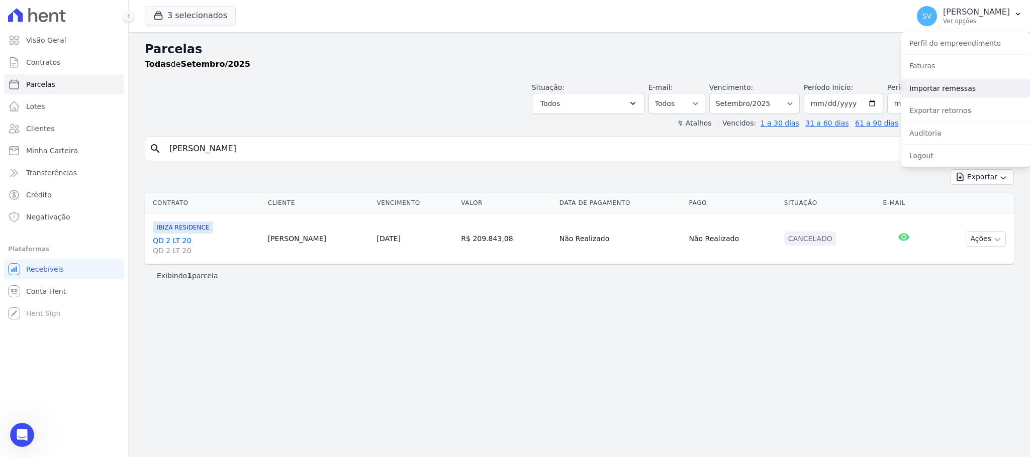
click at [940, 85] on link "Importar remessas" at bounding box center [965, 88] width 129 height 18
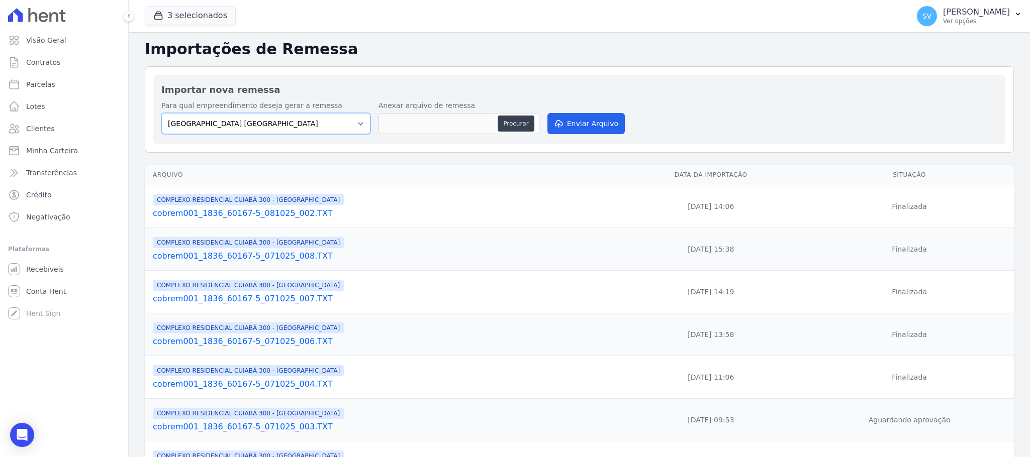
click at [314, 120] on select "[GEOGRAPHIC_DATA] COMPLEXO RESIDENCIAL [GEOGRAPHIC_DATA] 300 - [GEOGRAPHIC_DATA…" at bounding box center [265, 123] width 209 height 21
select select "a999329b-d322-46c5-b2df-9163b092fb9b"
click at [161, 114] on select "[GEOGRAPHIC_DATA] COMPLEXO RESIDENCIAL [GEOGRAPHIC_DATA] 300 - [GEOGRAPHIC_DATA…" at bounding box center [265, 123] width 209 height 21
click at [510, 129] on button "Procurar" at bounding box center [515, 124] width 36 height 16
type input "cobrem001_1836_60167-5_091025_001.TXT"
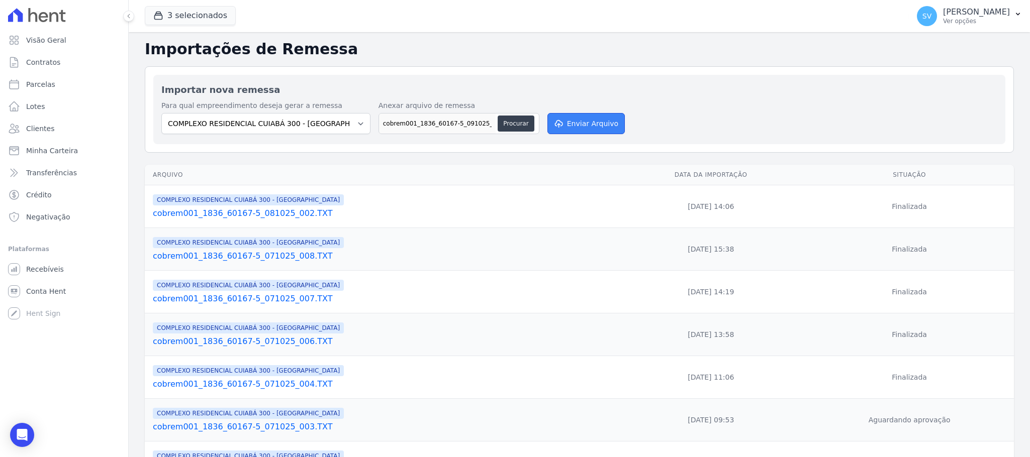
click at [581, 118] on button "Enviar Arquivo" at bounding box center [585, 123] width 77 height 21
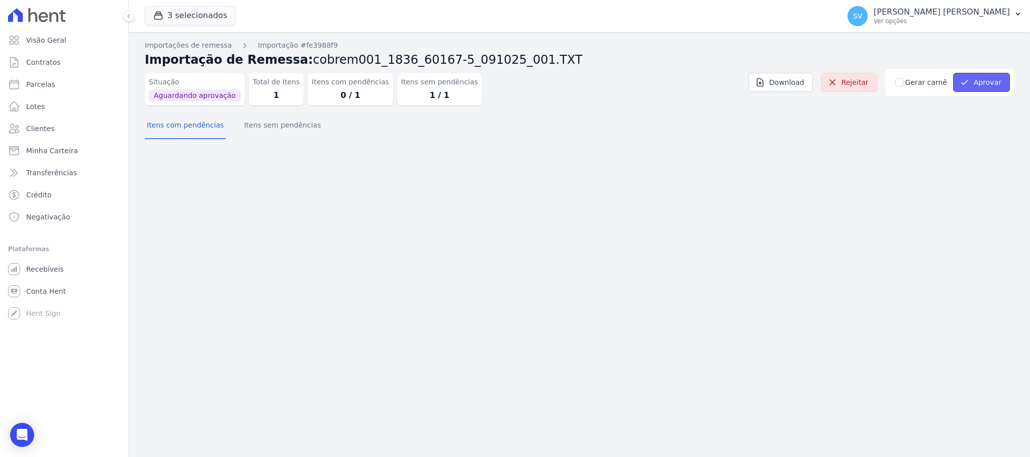
click at [980, 83] on button "Aprovar" at bounding box center [981, 82] width 57 height 19
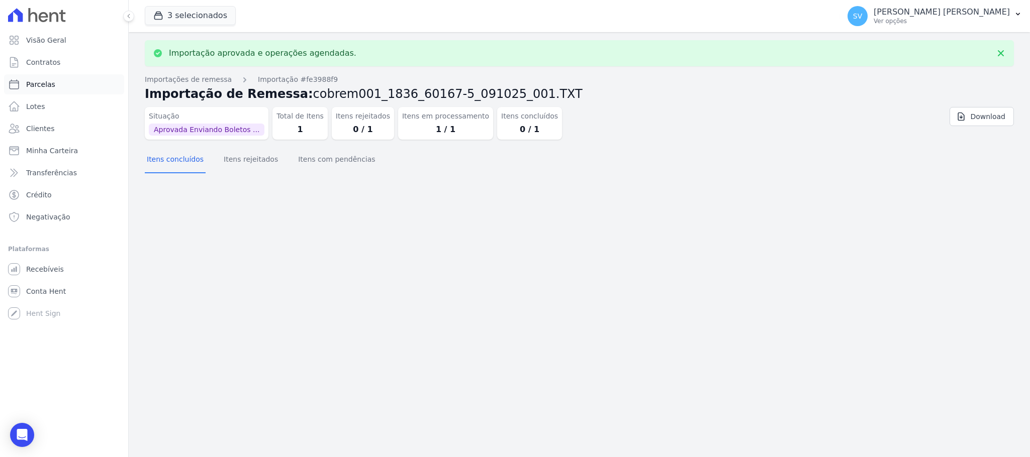
click at [29, 77] on link "Parcelas" at bounding box center [64, 84] width 120 height 20
select select
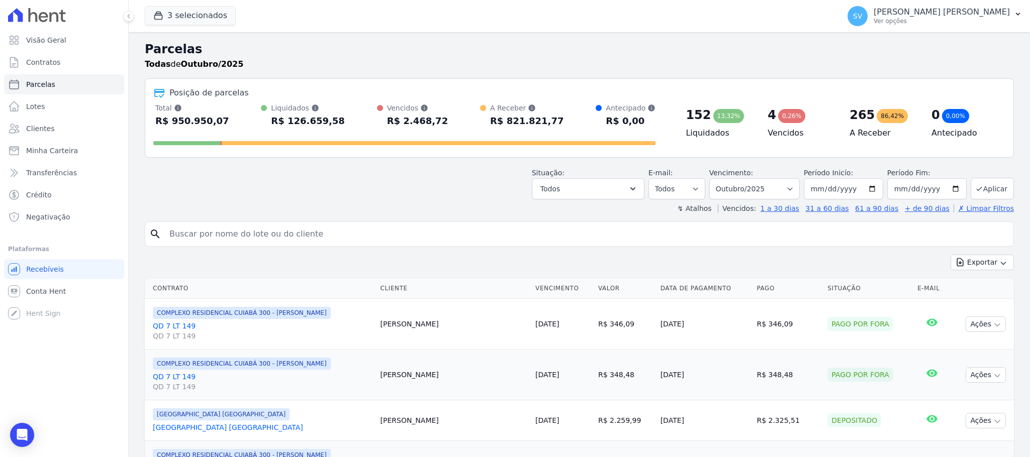
click at [285, 239] on input "search" at bounding box center [586, 234] width 846 height 20
paste input "PAULO FELIPE OLIVEIRA DOS SANTOS"
type input "PAULO FELIPE OLIVEIRA DOS SANTOS"
select select
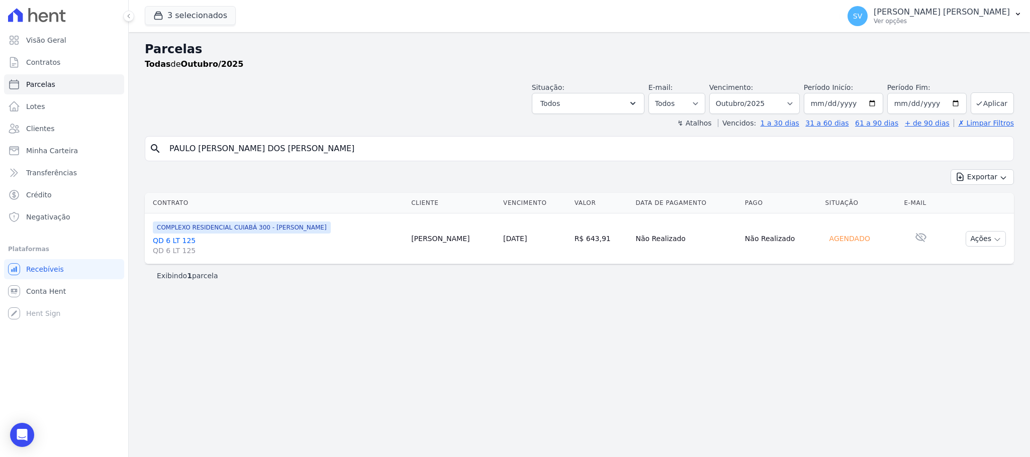
click at [329, 147] on input "PAULO FELIPE OLIVEIRA DOS SANTOS" at bounding box center [586, 149] width 846 height 20
select select
click at [355, 143] on input "PAULO FELIPE OLIVEIRA DOS SANTOS" at bounding box center [586, 149] width 846 height 20
select select
click at [989, 238] on button "Ações" at bounding box center [985, 239] width 40 height 16
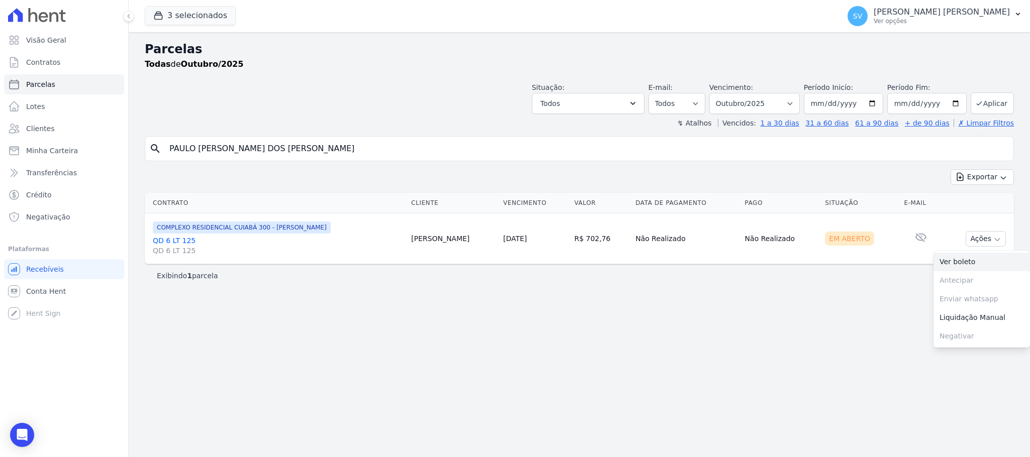
click at [958, 261] on link "Ver boleto" at bounding box center [981, 262] width 96 height 19
